Goal: Information Seeking & Learning: Learn about a topic

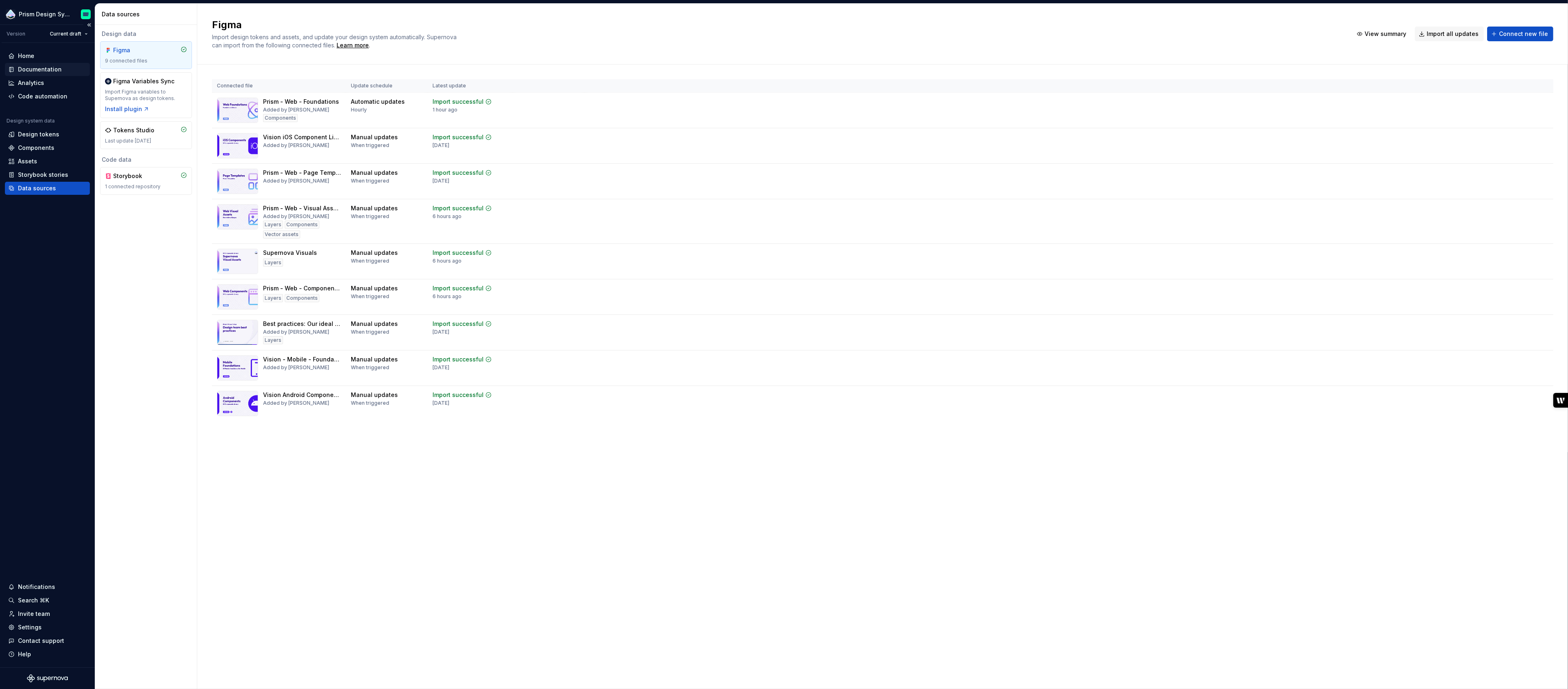
click at [40, 72] on div "Documentation" at bounding box center [40, 69] width 44 height 8
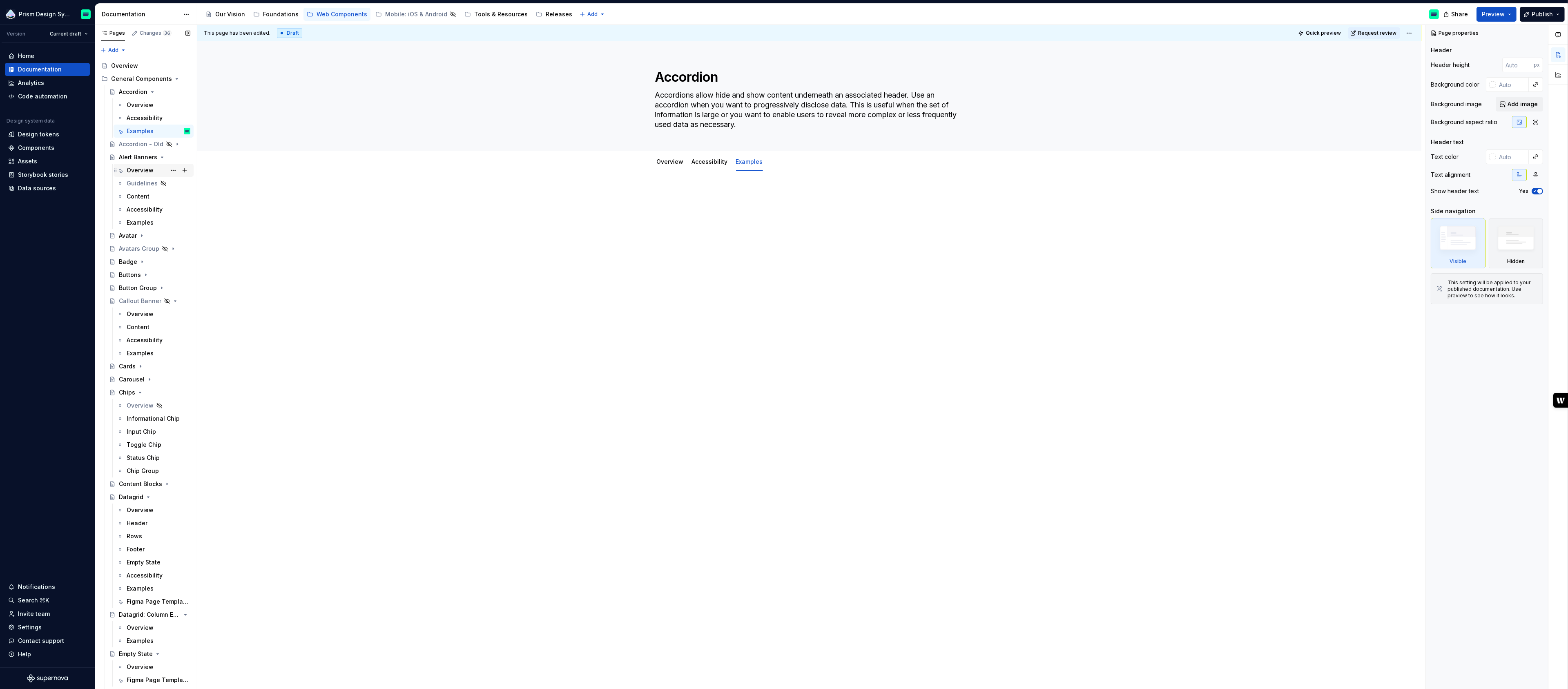
click at [145, 171] on div "Overview" at bounding box center [140, 169] width 27 height 8
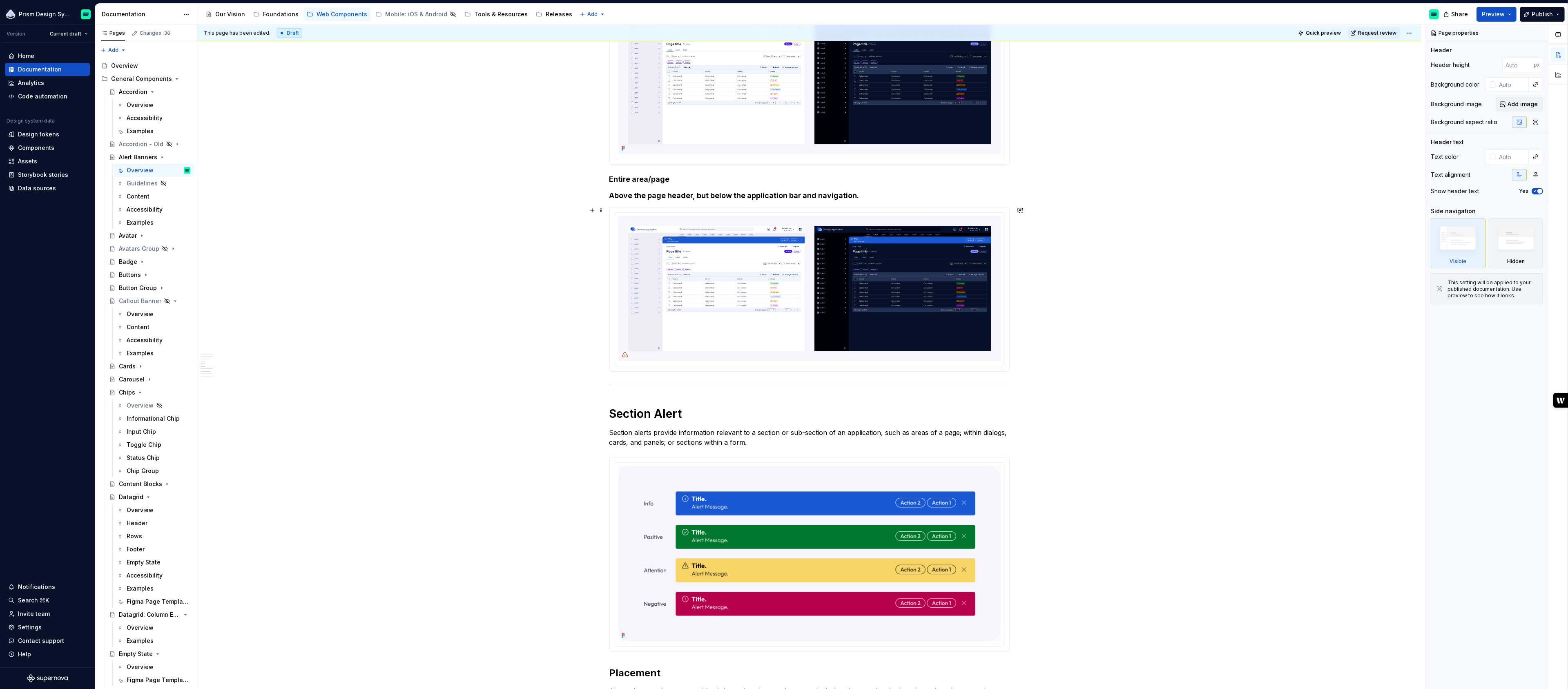
scroll to position [899, 0]
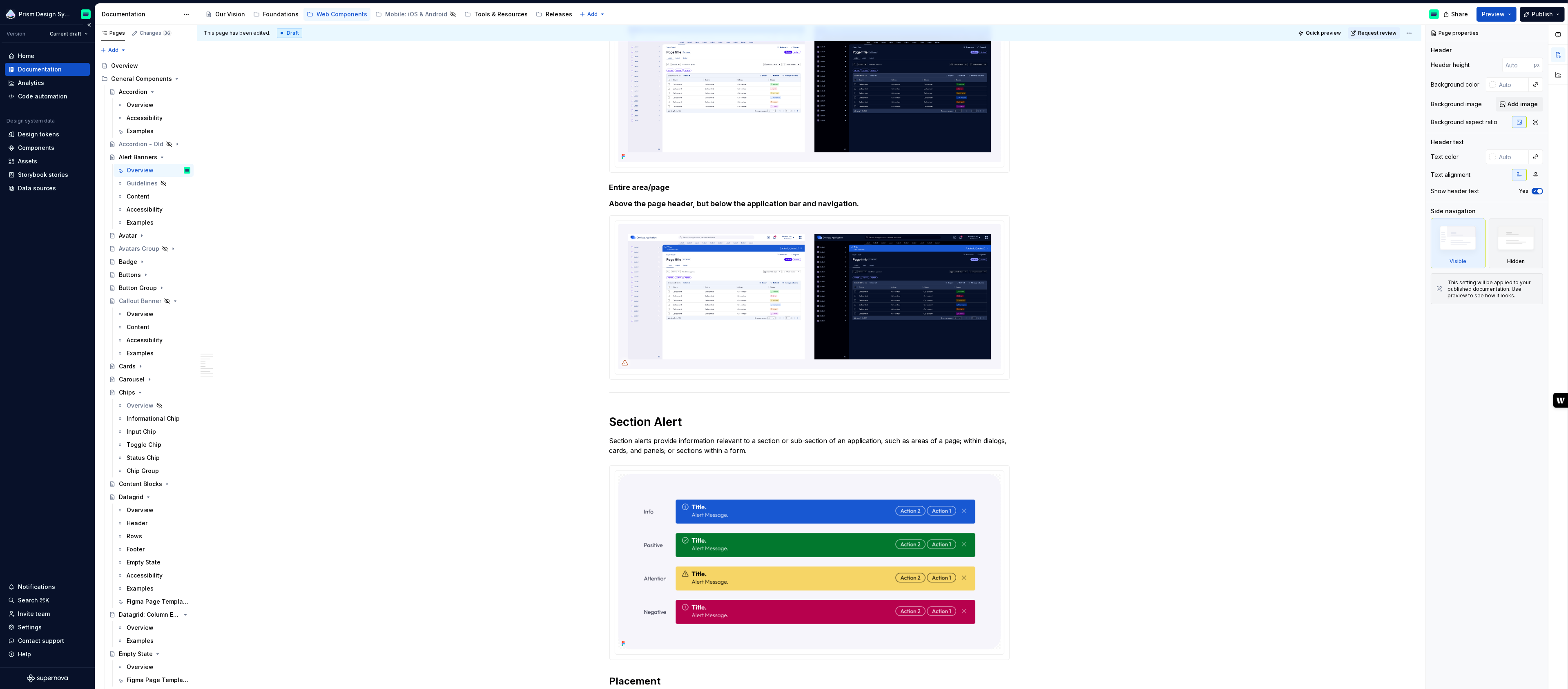
type textarea "*"
